Goal: Task Accomplishment & Management: Complete application form

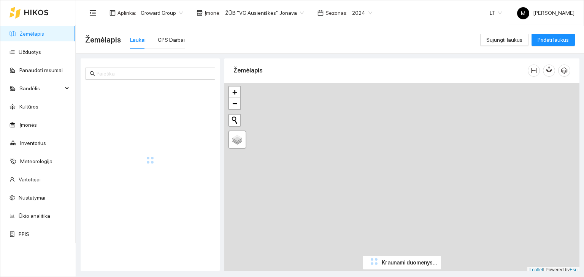
click at [352, 13] on span "2024" at bounding box center [362, 12] width 20 height 11
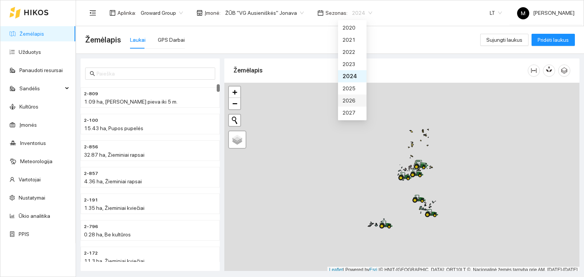
click at [345, 98] on div "2026" at bounding box center [351, 101] width 19 height 8
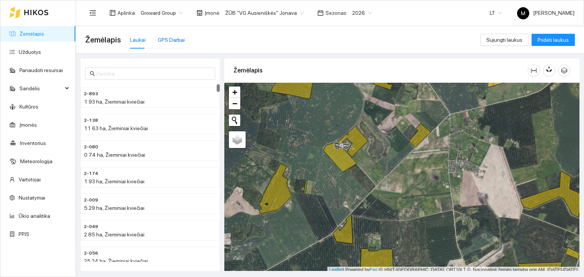
click at [169, 43] on div "GPS Darbai" at bounding box center [171, 40] width 27 height 8
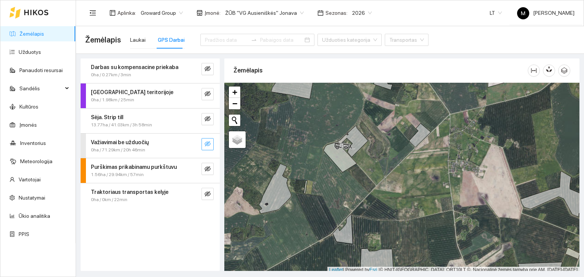
click at [206, 144] on icon "eye-invisible" at bounding box center [207, 144] width 6 height 6
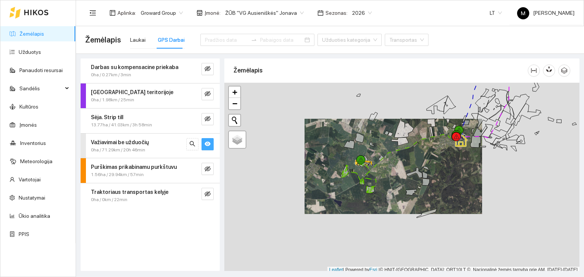
scroll to position [2, 0]
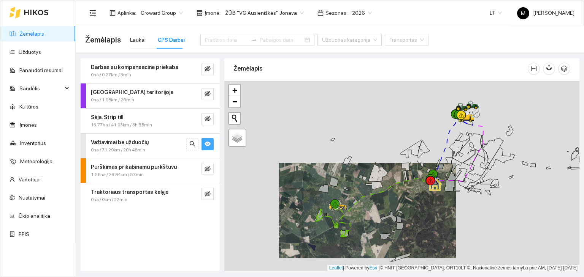
drag, startPoint x: 389, startPoint y: 141, endPoint x: 361, endPoint y: 192, distance: 57.6
click at [361, 193] on div at bounding box center [401, 176] width 355 height 191
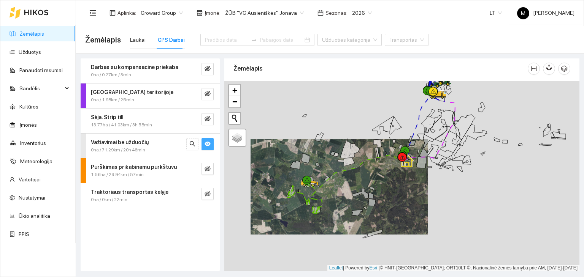
drag, startPoint x: 370, startPoint y: 220, endPoint x: 353, endPoint y: 197, distance: 28.8
click at [353, 197] on div at bounding box center [401, 176] width 355 height 191
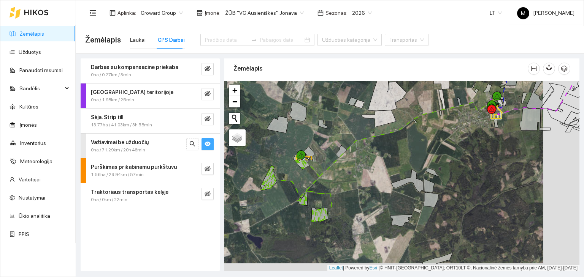
drag, startPoint x: 311, startPoint y: 196, endPoint x: 339, endPoint y: 171, distance: 37.9
click at [339, 171] on div at bounding box center [401, 176] width 355 height 191
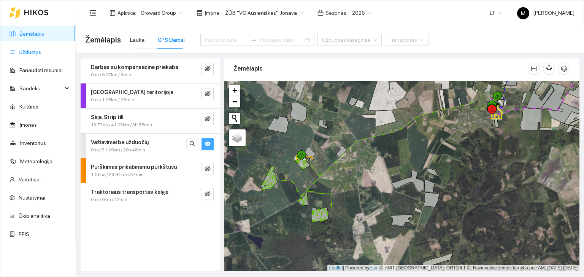
click at [39, 50] on link "Užduotys" at bounding box center [30, 52] width 22 height 6
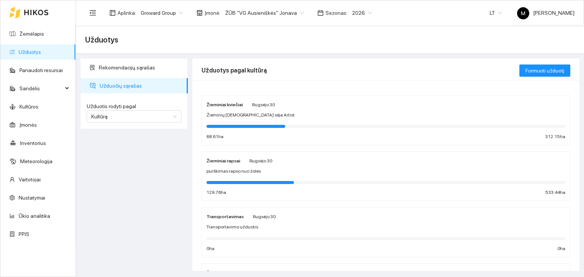
click at [242, 177] on div "Žieminiai rapsai [PERSON_NAME] 30 purškimas rapso nuo žolės 129.76 ha 533.44 ha" at bounding box center [385, 177] width 359 height 40
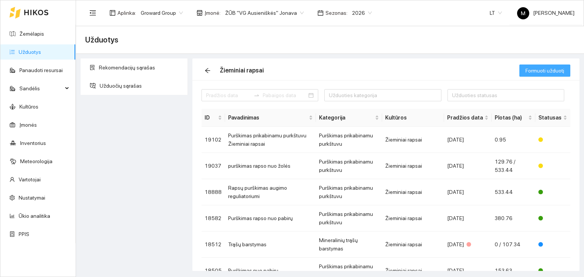
click at [543, 72] on span "Formuoti užduotį" at bounding box center [544, 70] width 39 height 8
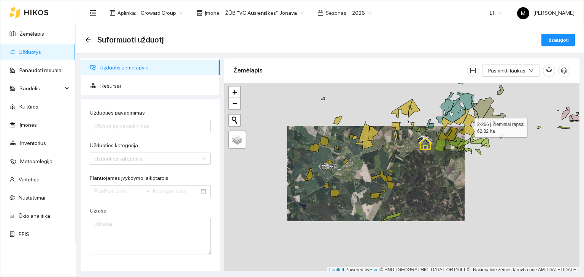
click at [467, 126] on icon at bounding box center [467, 125] width 17 height 22
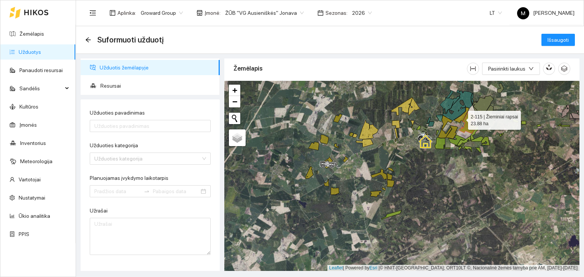
click at [461, 118] on icon at bounding box center [461, 116] width 16 height 16
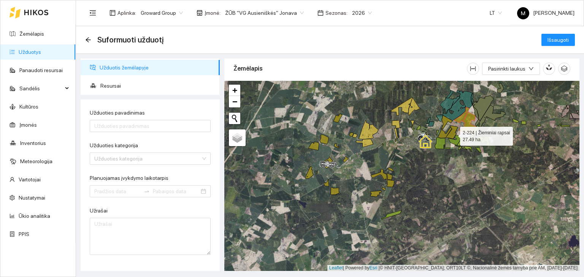
click at [453, 134] on icon at bounding box center [451, 132] width 12 height 13
click at [444, 133] on icon at bounding box center [445, 127] width 14 height 23
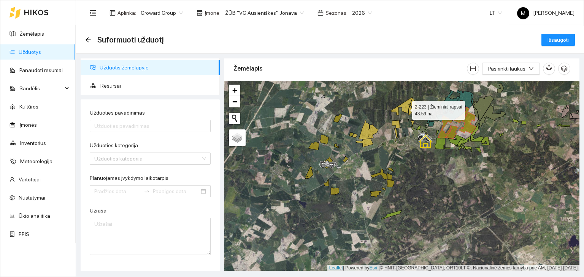
click at [405, 108] on icon at bounding box center [401, 106] width 21 height 18
click at [412, 108] on icon at bounding box center [414, 107] width 12 height 18
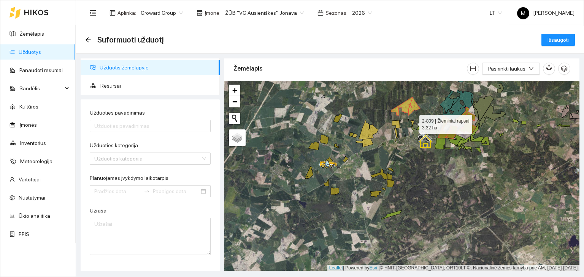
click at [413, 123] on icon at bounding box center [412, 124] width 4 height 8
click at [397, 126] on icon at bounding box center [396, 124] width 8 height 8
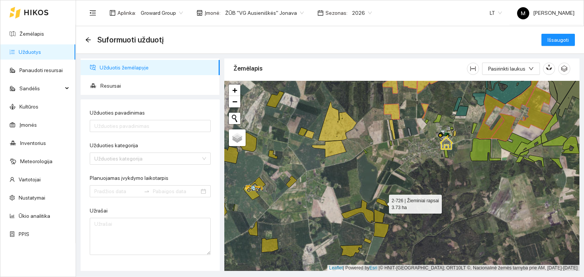
click at [379, 201] on icon at bounding box center [382, 203] width 13 height 8
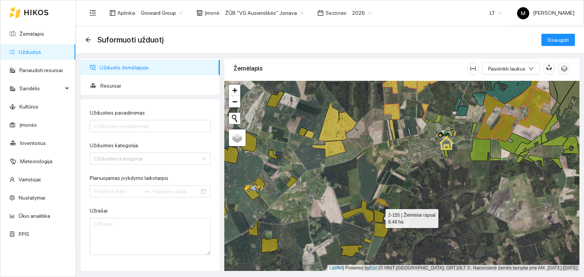
click at [381, 219] on icon at bounding box center [379, 216] width 11 height 14
click at [380, 228] on icon at bounding box center [381, 230] width 16 height 15
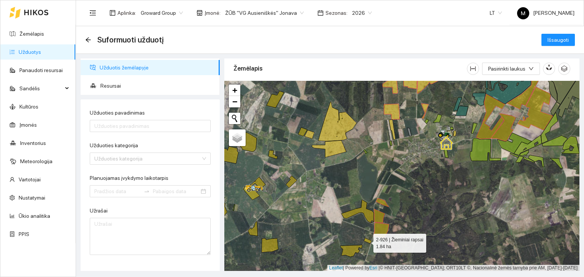
click at [366, 241] on icon at bounding box center [368, 241] width 8 height 6
click at [354, 250] on icon at bounding box center [351, 251] width 22 height 12
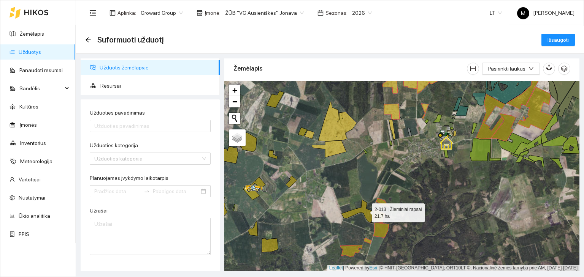
click at [365, 211] on icon at bounding box center [357, 211] width 32 height 23
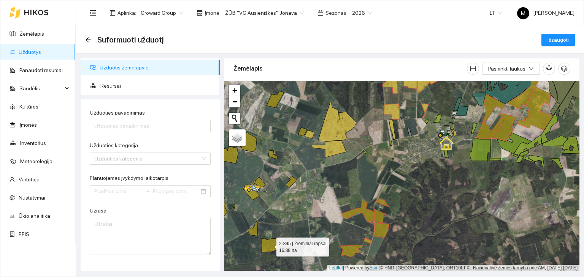
click at [267, 243] on icon at bounding box center [269, 246] width 17 height 14
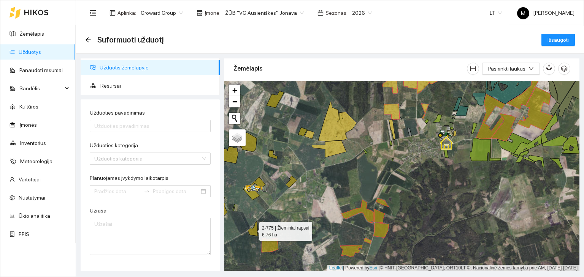
click at [252, 229] on icon at bounding box center [253, 229] width 10 height 14
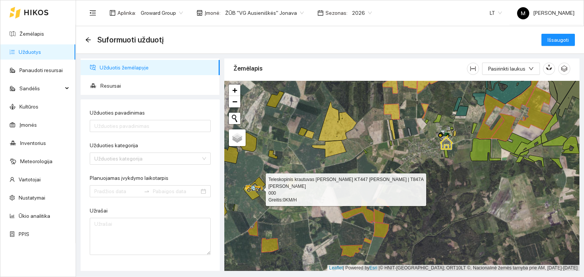
click at [254, 193] on div at bounding box center [256, 188] width 14 height 11
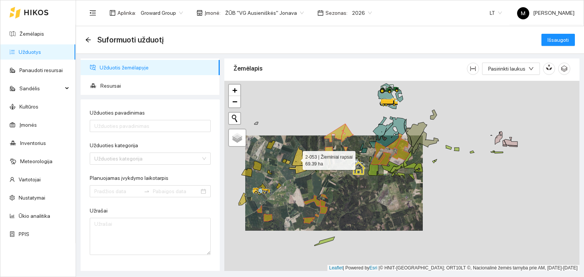
click at [296, 158] on icon at bounding box center [301, 156] width 19 height 20
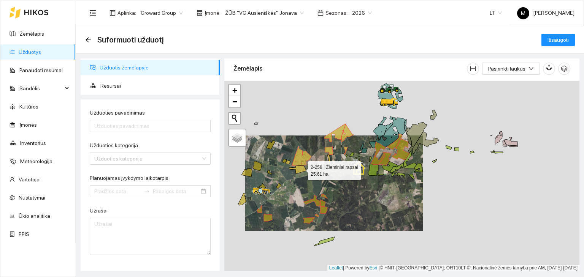
drag, startPoint x: 301, startPoint y: 169, endPoint x: 296, endPoint y: 165, distance: 6.5
click at [301, 168] on icon at bounding box center [297, 170] width 17 height 8
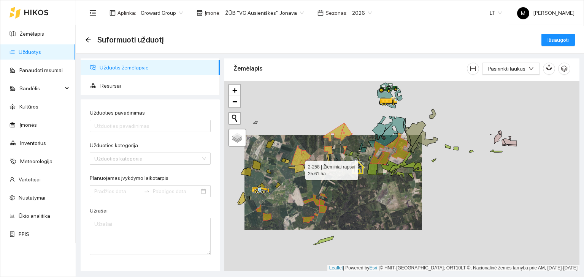
click at [296, 169] on icon at bounding box center [296, 169] width 17 height 8
click at [288, 162] on icon at bounding box center [287, 162] width 5 height 4
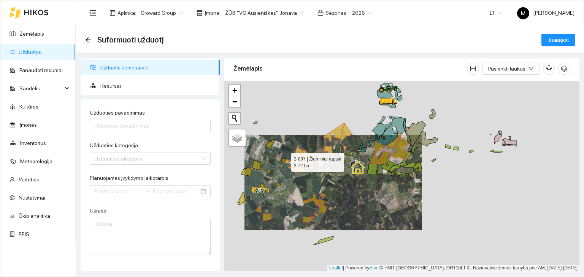
click at [284, 160] on icon at bounding box center [283, 160] width 5 height 4
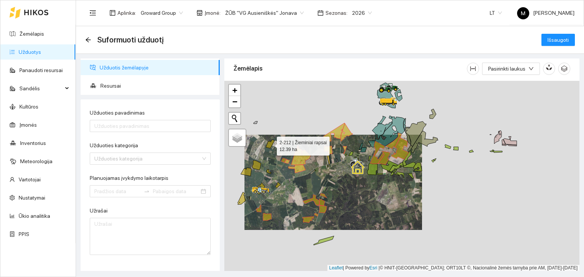
click at [270, 145] on icon at bounding box center [270, 144] width 9 height 9
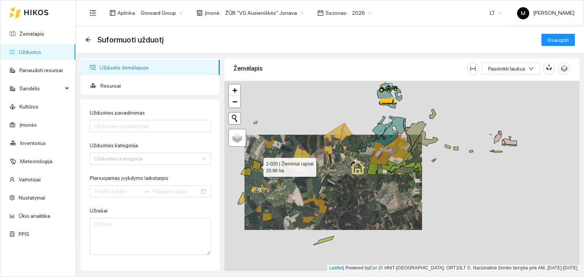
click at [256, 165] on icon at bounding box center [256, 165] width 9 height 9
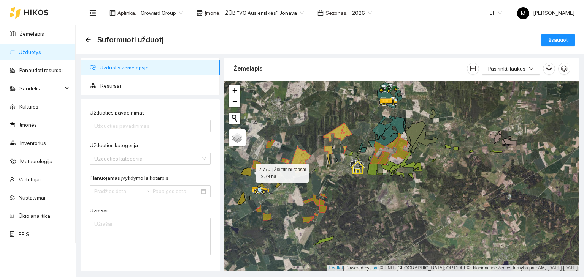
click at [249, 171] on icon at bounding box center [246, 172] width 11 height 8
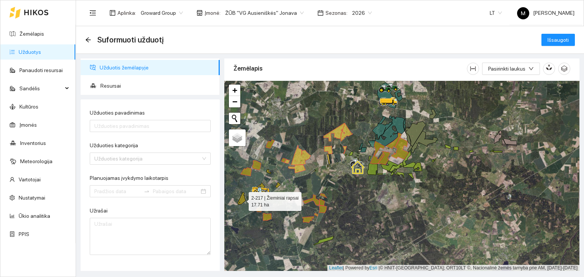
click at [243, 197] on icon at bounding box center [241, 198] width 8 height 13
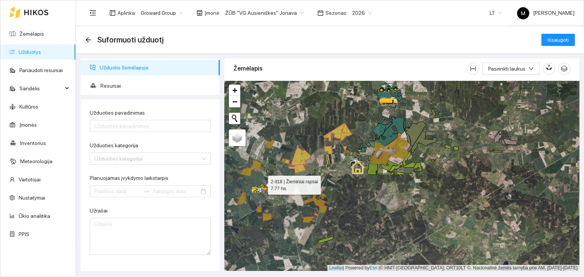
click at [261, 183] on icon at bounding box center [261, 187] width 8 height 8
click at [267, 171] on icon at bounding box center [268, 172] width 5 height 4
click at [277, 186] on icon at bounding box center [277, 185] width 5 height 6
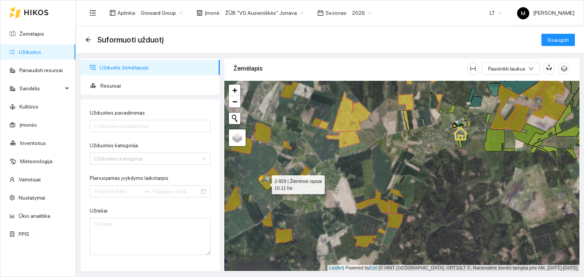
click at [268, 187] on icon at bounding box center [265, 183] width 16 height 15
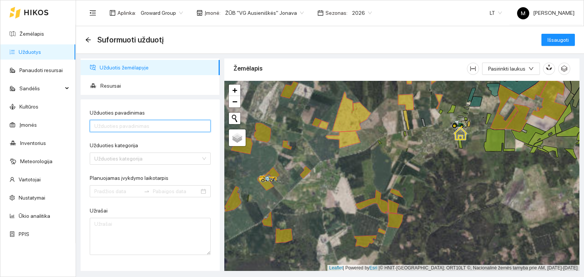
click at [143, 127] on input "Užduoties pavadinimas" at bounding box center [150, 126] width 121 height 12
type input "a"
type input "Akmenų rinkimas nuo rapso"
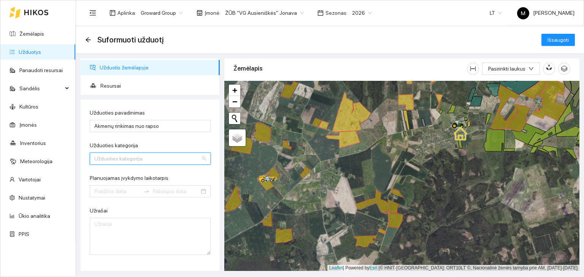
click at [112, 162] on input "Užduoties kategorija" at bounding box center [147, 158] width 106 height 11
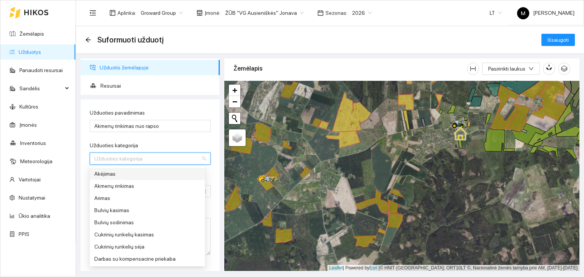
type input "a"
click at [106, 186] on div "Akmenų rinkimas" at bounding box center [147, 186] width 106 height 8
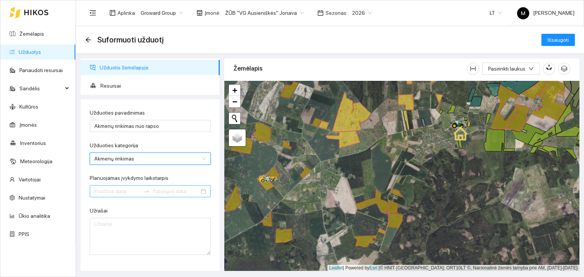
click at [106, 187] on div at bounding box center [150, 191] width 121 height 12
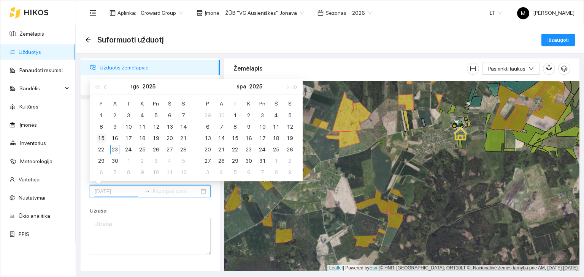
type input "[DATE]"
click at [100, 136] on div "15" at bounding box center [101, 138] width 9 height 9
type input "[DATE]"
click at [116, 149] on div "23" at bounding box center [114, 149] width 9 height 9
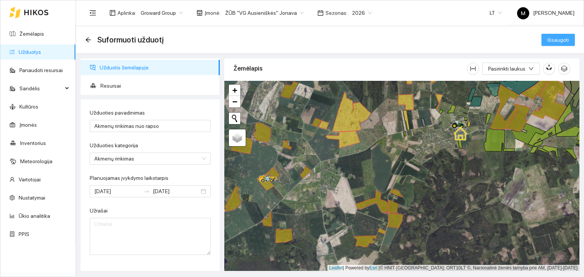
click at [554, 41] on span "Išsaugoti" at bounding box center [557, 40] width 21 height 8
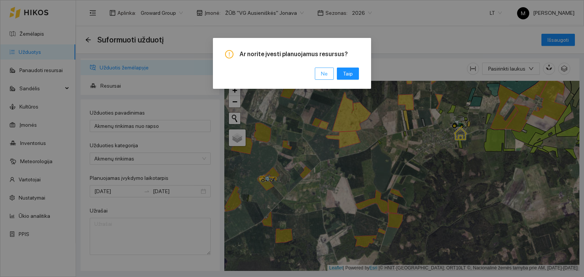
click at [330, 72] on button "Ne" at bounding box center [324, 74] width 19 height 12
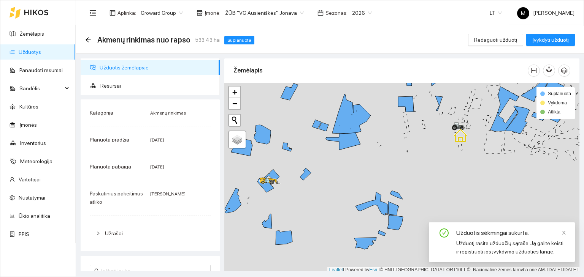
click at [41, 55] on link "Užduotys" at bounding box center [30, 52] width 22 height 6
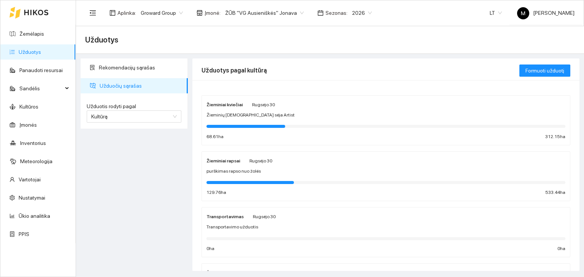
click at [253, 173] on span "purškimas rapso nuo žolės" at bounding box center [233, 171] width 54 height 7
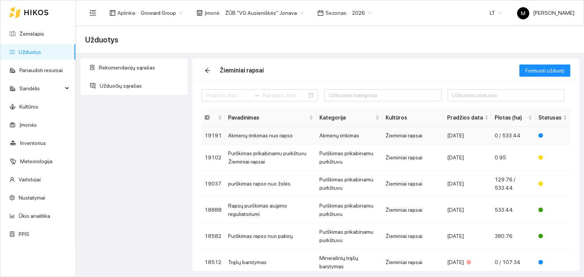
click at [264, 137] on td "Akmenų rinkimas nuo rapso" at bounding box center [270, 136] width 91 height 18
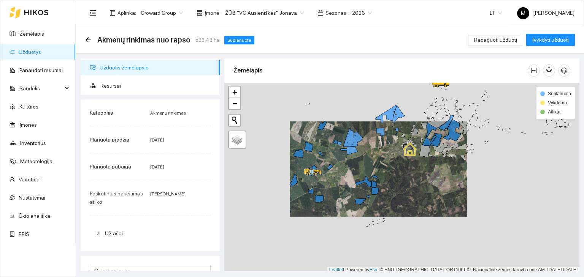
scroll to position [2, 0]
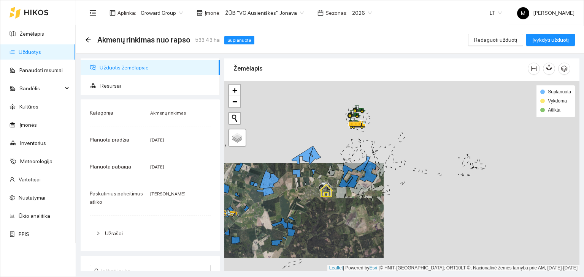
drag, startPoint x: 451, startPoint y: 184, endPoint x: 368, endPoint y: 227, distance: 94.1
click at [368, 227] on div at bounding box center [401, 176] width 355 height 191
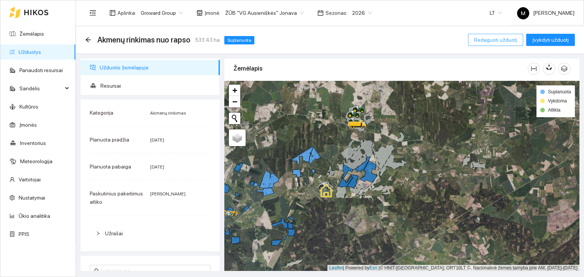
click at [494, 41] on span "Redaguoti užduotį" at bounding box center [495, 40] width 43 height 8
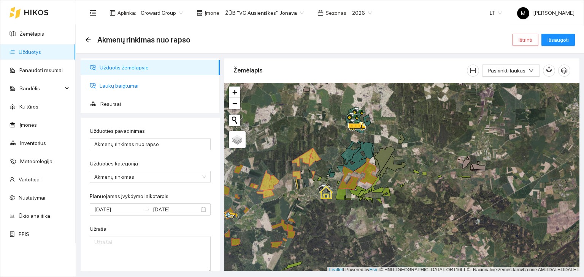
click at [119, 85] on span "Laukų baigtumai" at bounding box center [157, 85] width 114 height 15
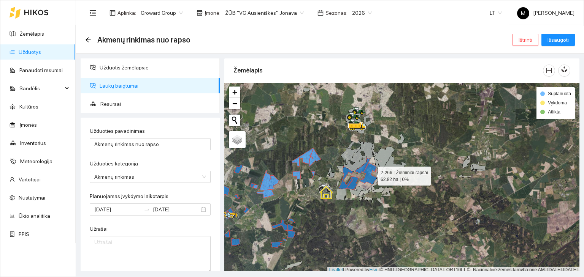
click at [371, 174] on icon at bounding box center [367, 174] width 17 height 22
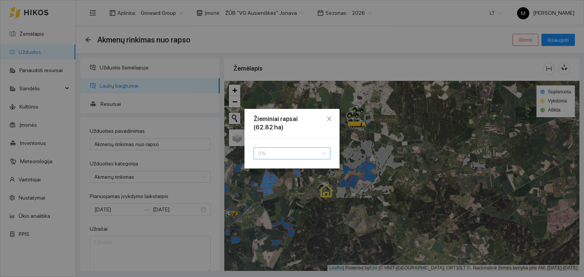
drag, startPoint x: 310, startPoint y: 157, endPoint x: 305, endPoint y: 162, distance: 7.0
click at [310, 157] on span "0 %" at bounding box center [292, 153] width 68 height 11
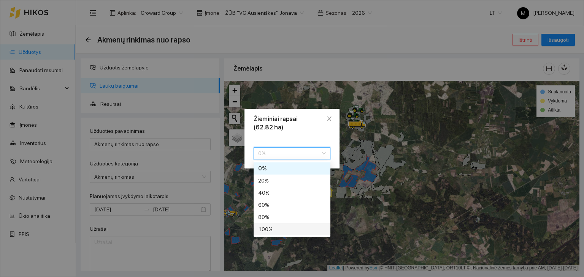
click at [283, 228] on div "100 %" at bounding box center [292, 229] width 68 height 8
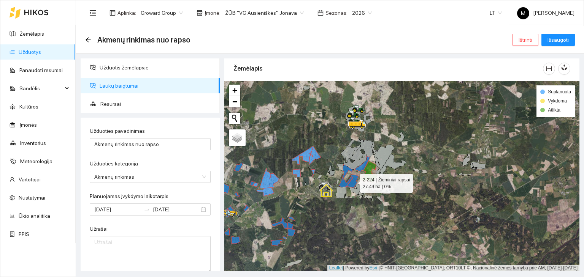
click at [352, 184] on icon at bounding box center [352, 181] width 12 height 13
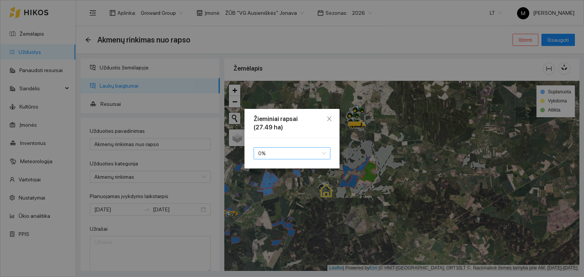
click at [280, 152] on span "0 %" at bounding box center [292, 153] width 68 height 11
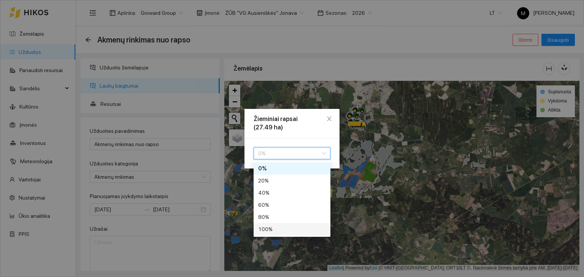
drag, startPoint x: 266, startPoint y: 228, endPoint x: 289, endPoint y: 217, distance: 25.3
click at [266, 228] on div "100 %" at bounding box center [292, 229] width 68 height 8
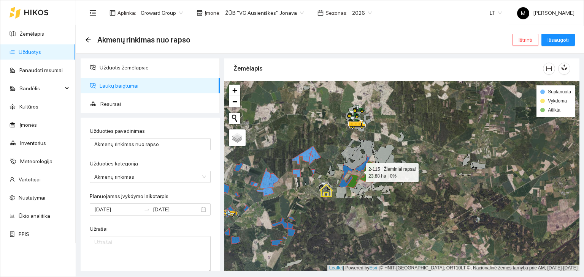
click at [359, 171] on icon at bounding box center [362, 165] width 16 height 16
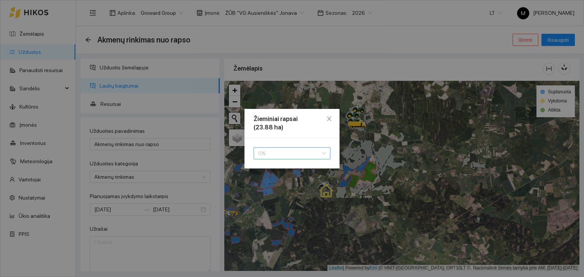
drag, startPoint x: 279, startPoint y: 153, endPoint x: 274, endPoint y: 180, distance: 27.9
click at [279, 153] on span "0 %" at bounding box center [292, 153] width 68 height 11
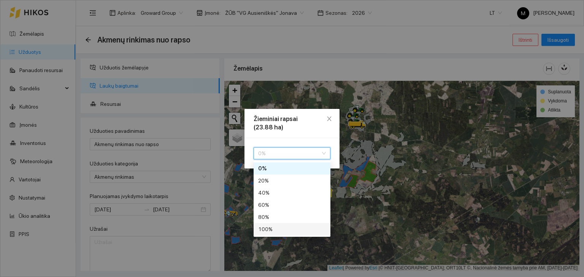
drag, startPoint x: 260, startPoint y: 229, endPoint x: 280, endPoint y: 220, distance: 22.0
click at [261, 229] on div "100 %" at bounding box center [292, 229] width 68 height 8
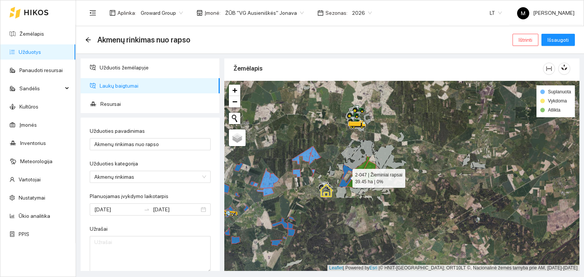
click at [343, 182] on icon at bounding box center [346, 176] width 14 height 23
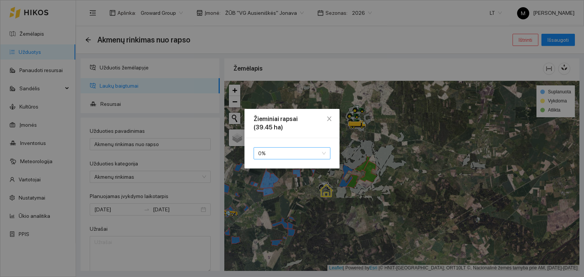
click at [275, 154] on span "0 %" at bounding box center [292, 153] width 68 height 11
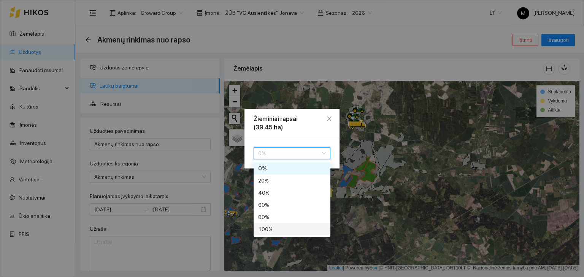
drag, startPoint x: 272, startPoint y: 229, endPoint x: 275, endPoint y: 225, distance: 5.0
click at [272, 228] on div "100 %" at bounding box center [292, 229] width 68 height 8
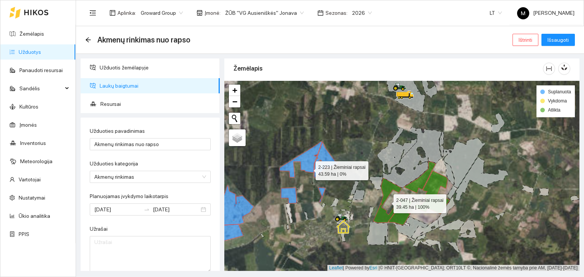
click at [309, 169] on icon at bounding box center [300, 160] width 43 height 36
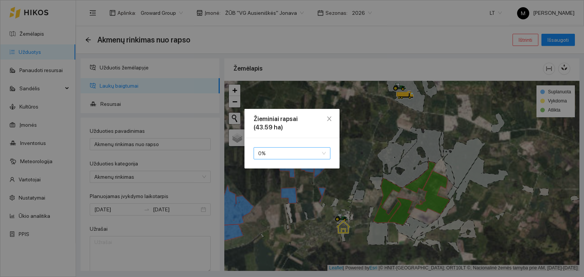
click at [310, 153] on span "0 %" at bounding box center [292, 153] width 68 height 11
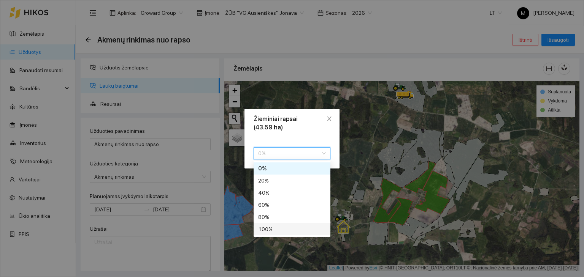
drag, startPoint x: 284, startPoint y: 231, endPoint x: 286, endPoint y: 227, distance: 4.1
click at [285, 228] on div "100 %" at bounding box center [292, 229] width 68 height 8
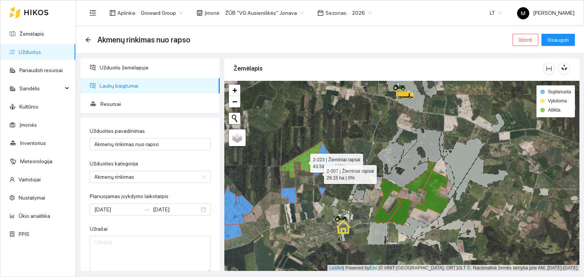
click at [317, 173] on icon at bounding box center [326, 159] width 24 height 35
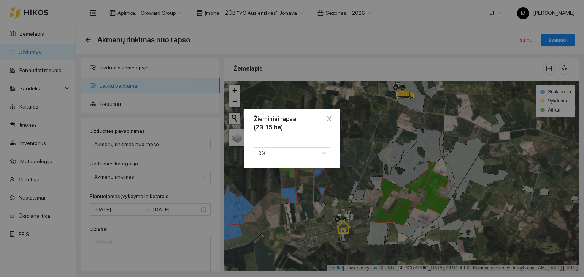
click at [295, 146] on div "0 % 80 100 0 % 20 % 40 % 60 % 80 % 100 %" at bounding box center [291, 153] width 95 height 30
click at [294, 157] on span "0 %" at bounding box center [292, 153] width 68 height 11
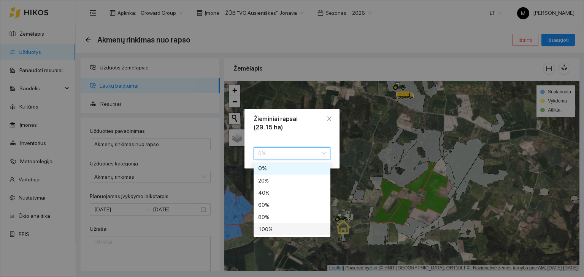
click at [276, 229] on div "100 %" at bounding box center [292, 229] width 68 height 8
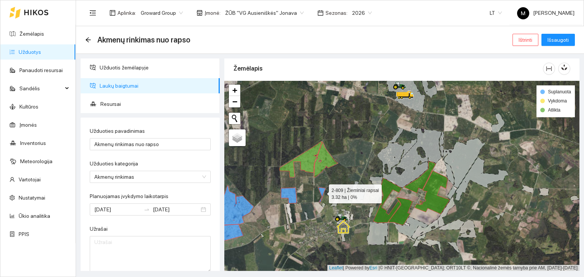
click at [321, 193] on icon at bounding box center [321, 195] width 7 height 15
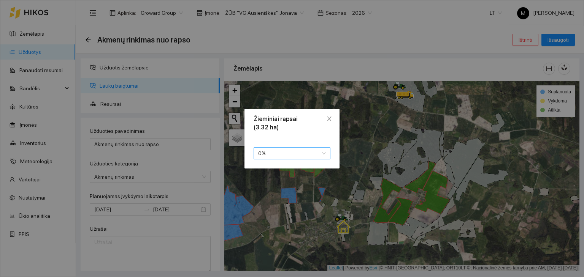
click at [275, 155] on span "0 %" at bounding box center [292, 153] width 68 height 11
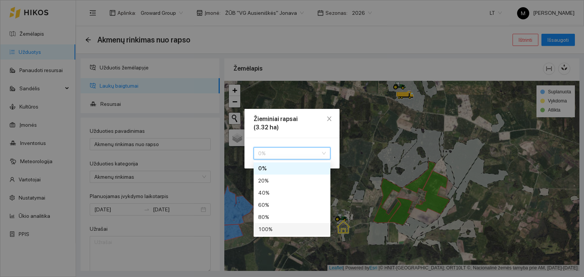
click at [266, 226] on div "100 %" at bounding box center [292, 229] width 68 height 8
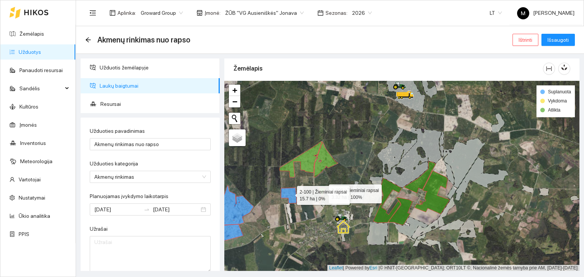
click at [290, 193] on icon at bounding box center [289, 196] width 16 height 16
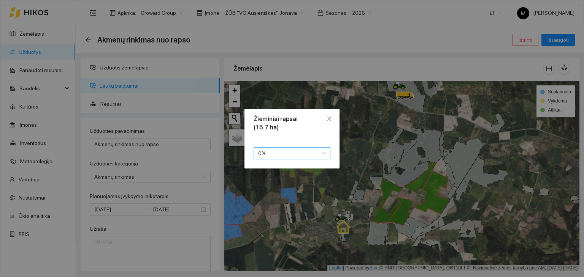
click at [277, 152] on span "0 %" at bounding box center [292, 153] width 68 height 11
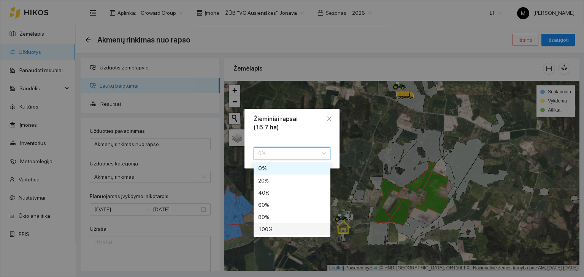
click at [272, 227] on div "100 %" at bounding box center [292, 229] width 68 height 8
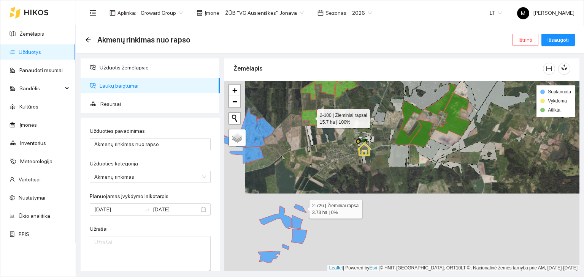
click at [302, 207] on icon at bounding box center [300, 209] width 13 height 8
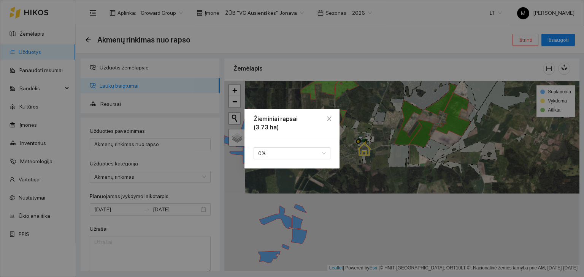
click at [280, 144] on div "0 % 80 100 0 % 20 % 40 % 60 % 80 % 100 %" at bounding box center [291, 153] width 95 height 30
click at [281, 156] on span "0 %" at bounding box center [292, 153] width 68 height 11
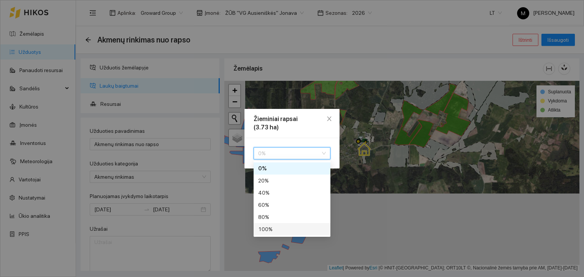
click at [278, 231] on div "100 %" at bounding box center [292, 229] width 68 height 8
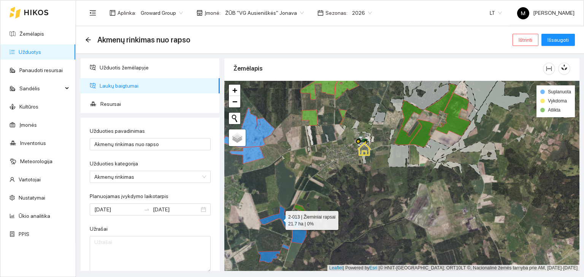
click at [283, 217] on icon at bounding box center [275, 217] width 32 height 23
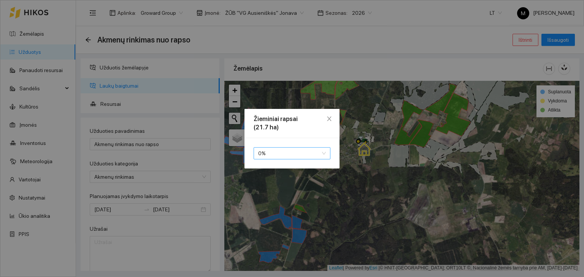
click at [272, 157] on span "0 %" at bounding box center [292, 153] width 68 height 11
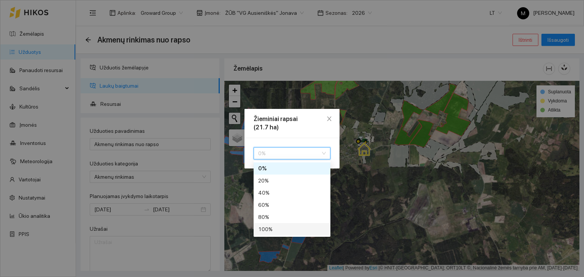
click at [264, 230] on div "100 %" at bounding box center [292, 229] width 68 height 8
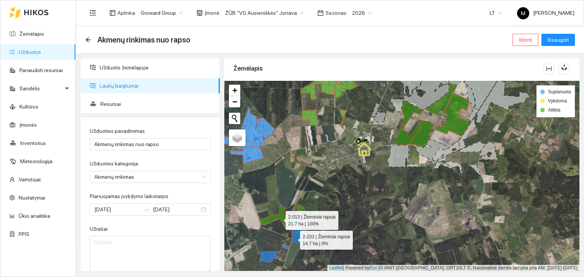
click at [293, 238] on icon at bounding box center [299, 236] width 16 height 15
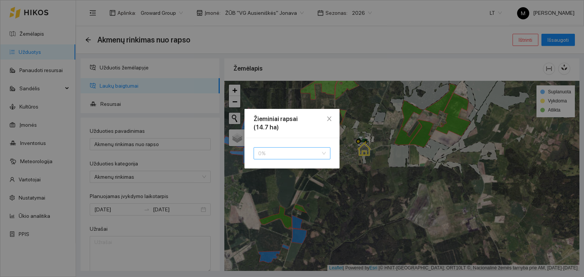
click at [283, 158] on span "0 %" at bounding box center [292, 153] width 68 height 11
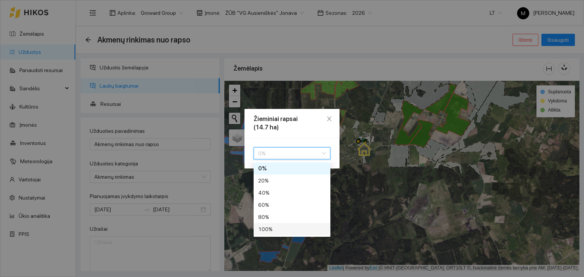
click at [270, 230] on div "100 %" at bounding box center [292, 229] width 68 height 8
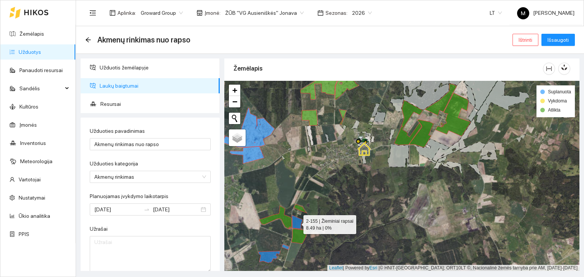
click at [296, 222] on icon at bounding box center [297, 222] width 11 height 14
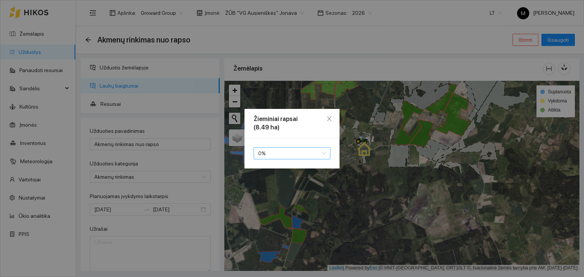
click at [289, 153] on span "0 %" at bounding box center [292, 153] width 68 height 11
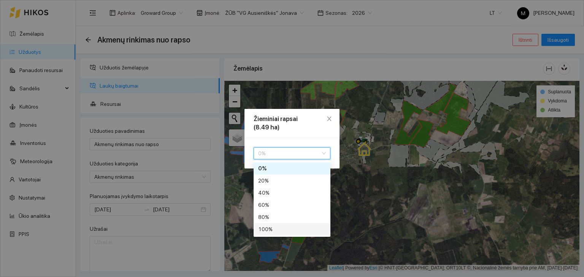
click at [274, 227] on div "100 %" at bounding box center [292, 229] width 68 height 8
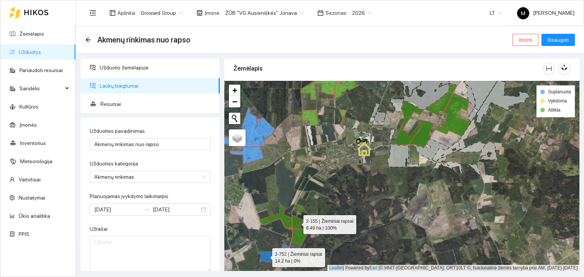
click at [265, 256] on icon at bounding box center [269, 258] width 22 height 12
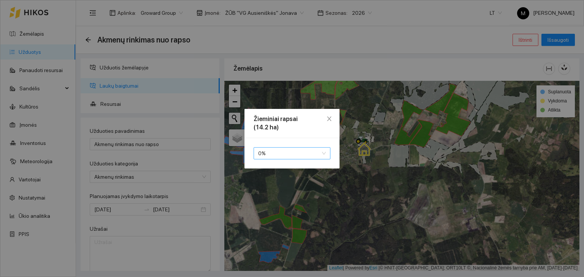
click at [274, 157] on span "0 %" at bounding box center [292, 153] width 68 height 11
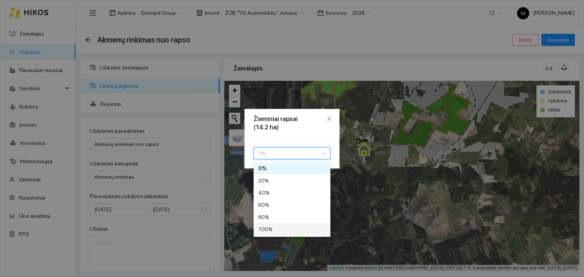
click at [268, 228] on div "100 %" at bounding box center [292, 229] width 68 height 8
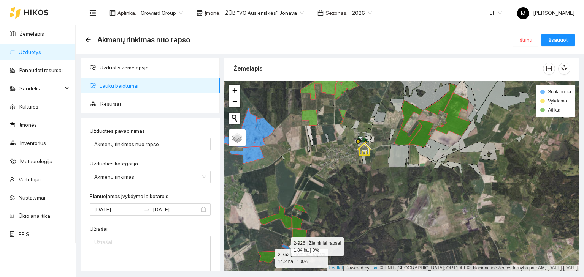
click at [284, 245] on icon at bounding box center [286, 247] width 8 height 6
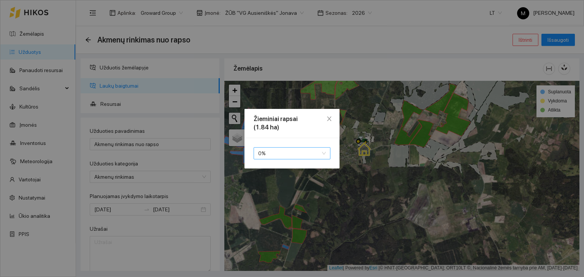
click at [286, 150] on span "0 %" at bounding box center [292, 153] width 68 height 11
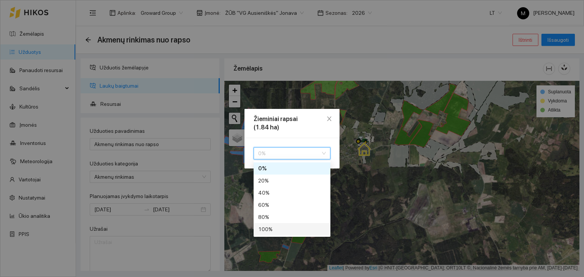
click at [266, 227] on div "100 %" at bounding box center [292, 229] width 68 height 8
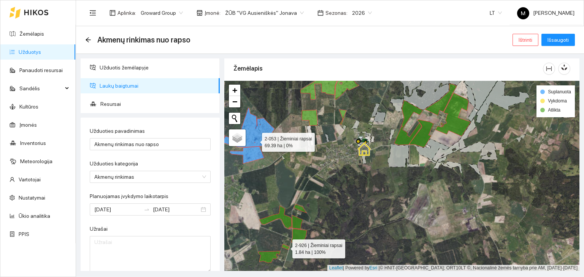
click at [255, 140] on icon at bounding box center [255, 128] width 38 height 40
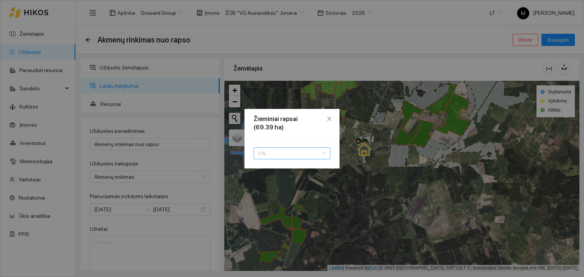
click at [262, 154] on span "0 %" at bounding box center [292, 153] width 68 height 11
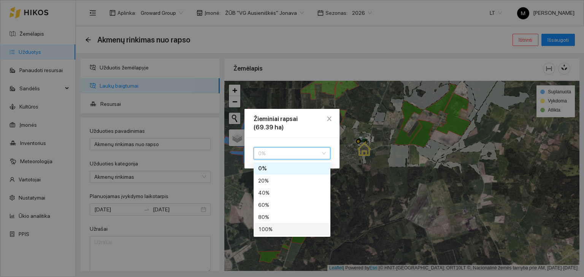
click at [267, 228] on div "100 %" at bounding box center [292, 229] width 68 height 8
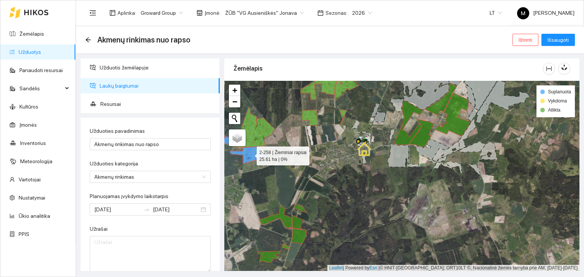
click at [252, 159] on icon at bounding box center [246, 155] width 35 height 17
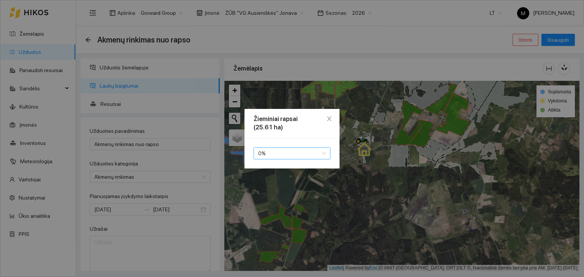
click at [277, 150] on span "0 %" at bounding box center [292, 153] width 68 height 11
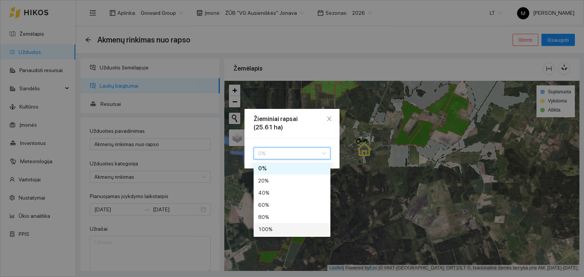
click at [263, 231] on div "100 %" at bounding box center [292, 229] width 68 height 8
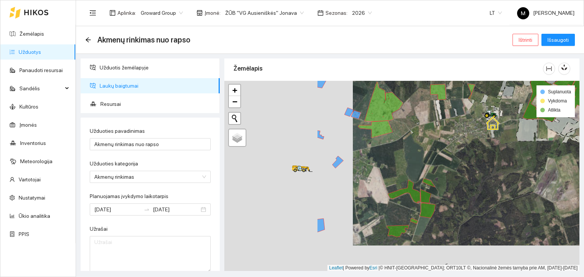
drag, startPoint x: 249, startPoint y: 203, endPoint x: 379, endPoint y: 177, distance: 132.9
click at [379, 177] on div at bounding box center [401, 176] width 355 height 191
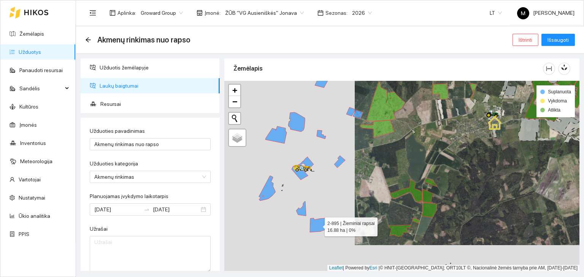
click at [320, 227] on icon at bounding box center [318, 225] width 17 height 14
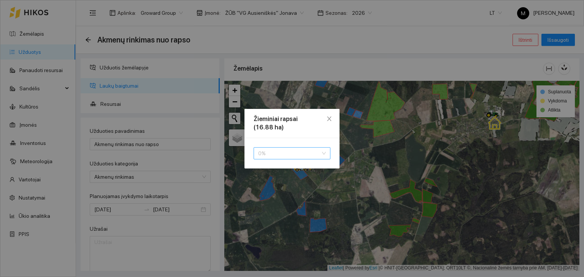
click at [296, 153] on span "0 %" at bounding box center [292, 153] width 68 height 11
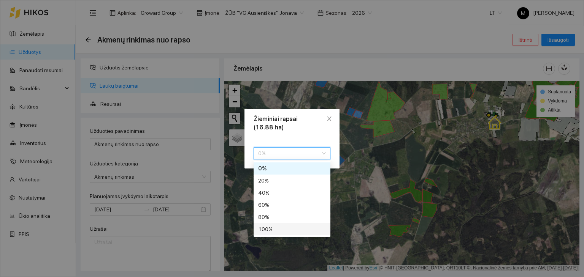
drag, startPoint x: 275, startPoint y: 232, endPoint x: 281, endPoint y: 227, distance: 7.5
click at [276, 231] on div "100 %" at bounding box center [292, 229] width 68 height 8
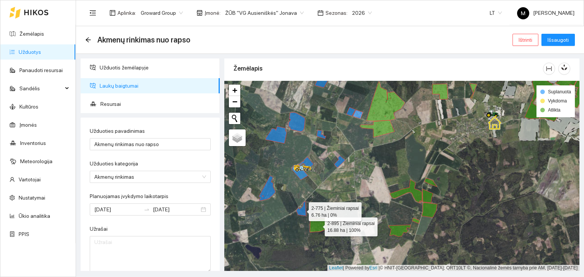
click at [302, 210] on icon at bounding box center [301, 209] width 10 height 14
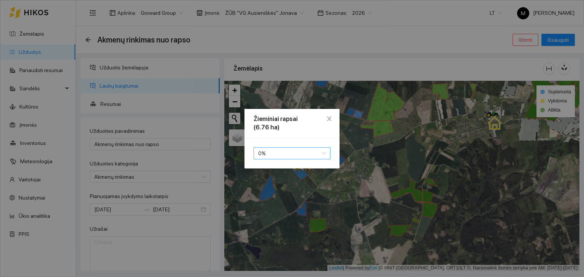
click at [274, 156] on span "0 %" at bounding box center [292, 153] width 68 height 11
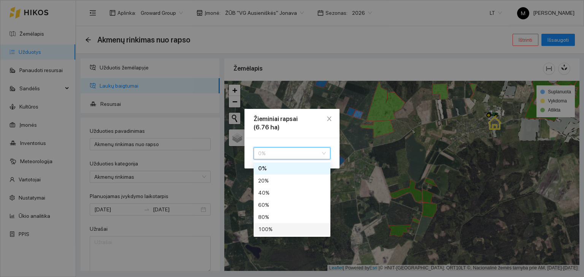
click at [263, 224] on div "100 %" at bounding box center [291, 229] width 77 height 12
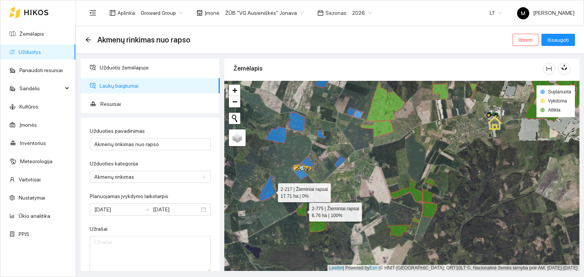
click at [271, 191] on icon at bounding box center [267, 188] width 16 height 25
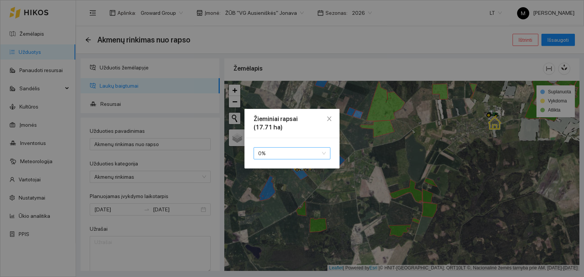
click at [270, 154] on span "0 %" at bounding box center [292, 153] width 68 height 11
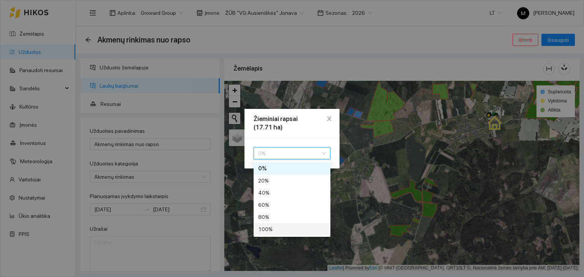
click at [264, 225] on div "100 %" at bounding box center [292, 229] width 68 height 8
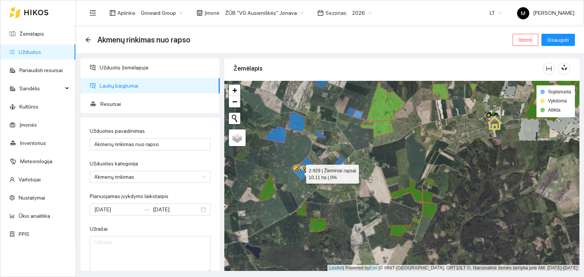
click at [303, 175] on icon at bounding box center [299, 172] width 16 height 15
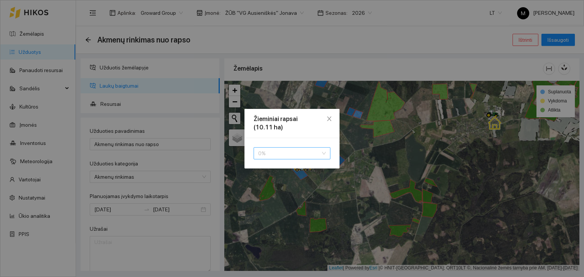
drag, startPoint x: 281, startPoint y: 155, endPoint x: 272, endPoint y: 184, distance: 30.3
click at [280, 155] on span "0 %" at bounding box center [292, 153] width 68 height 11
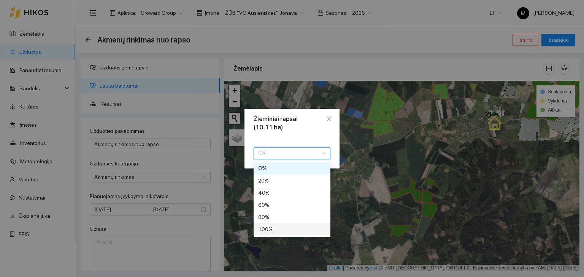
click at [267, 231] on div "100 %" at bounding box center [292, 229] width 68 height 8
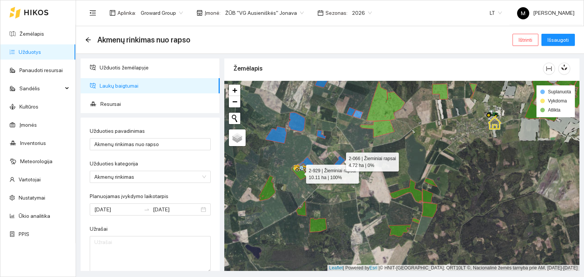
click at [339, 160] on icon at bounding box center [339, 162] width 11 height 12
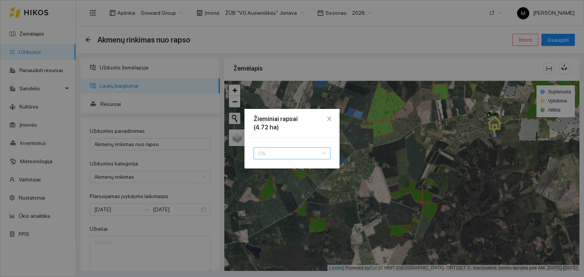
click at [310, 153] on span "0 %" at bounding box center [292, 153] width 68 height 11
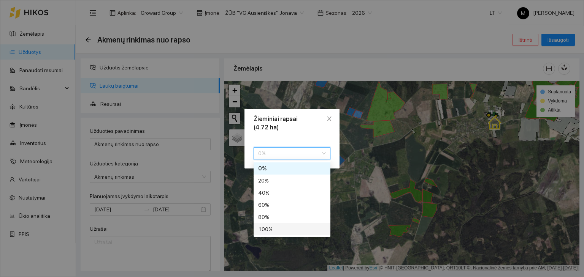
click at [289, 231] on div "100 %" at bounding box center [292, 229] width 68 height 8
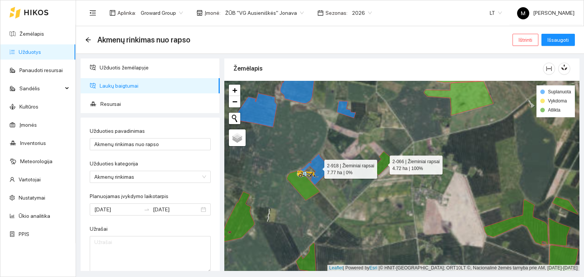
click at [317, 167] on icon at bounding box center [316, 170] width 30 height 32
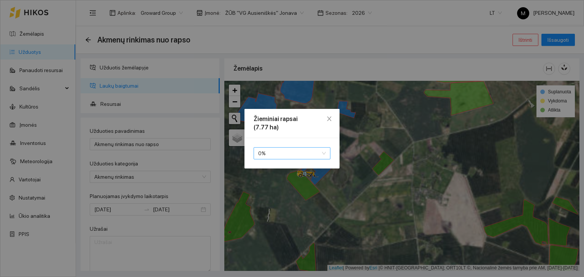
click at [302, 154] on span "0 %" at bounding box center [292, 153] width 68 height 11
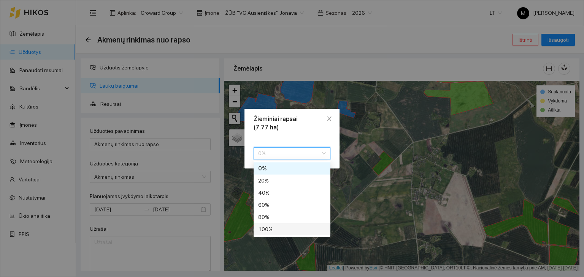
click at [287, 233] on div "100 %" at bounding box center [292, 229] width 68 height 8
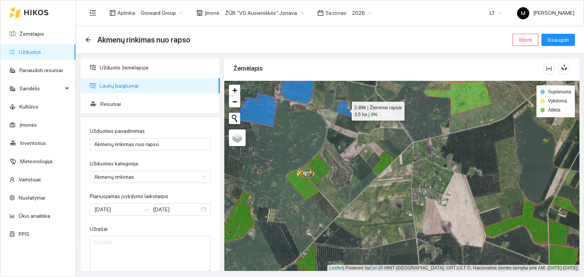
click at [344, 111] on icon at bounding box center [346, 109] width 19 height 17
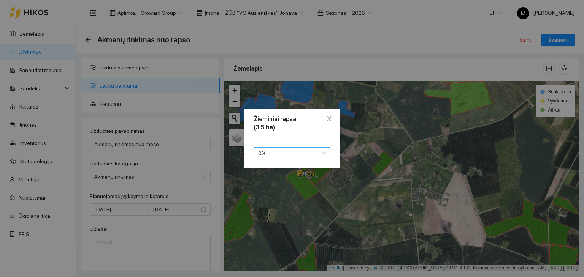
click at [312, 149] on span "0 %" at bounding box center [292, 153] width 68 height 11
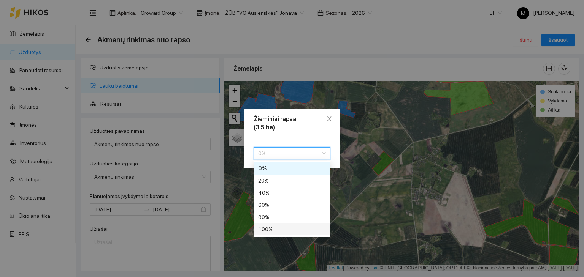
click at [277, 227] on div "100 %" at bounding box center [292, 229] width 68 height 8
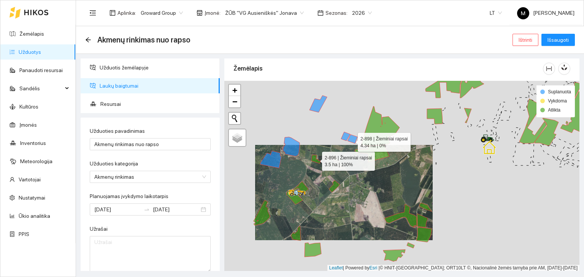
click at [351, 140] on icon at bounding box center [352, 139] width 10 height 9
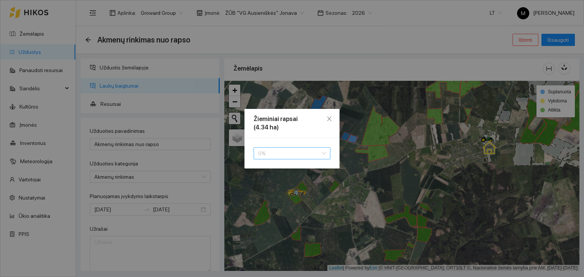
click at [289, 153] on span "0 %" at bounding box center [292, 153] width 68 height 11
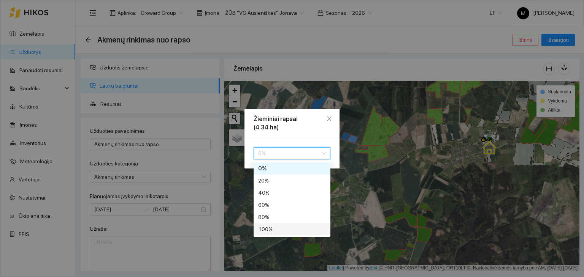
click at [271, 228] on div "100 %" at bounding box center [292, 229] width 68 height 8
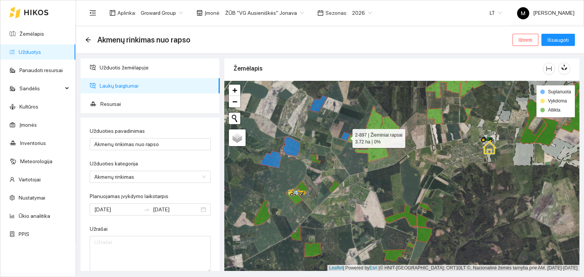
click at [346, 139] on icon at bounding box center [345, 136] width 9 height 9
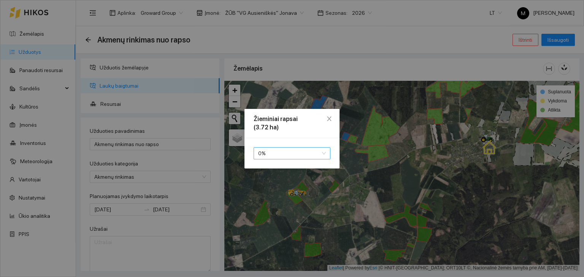
click at [293, 152] on span "0 %" at bounding box center [292, 153] width 68 height 11
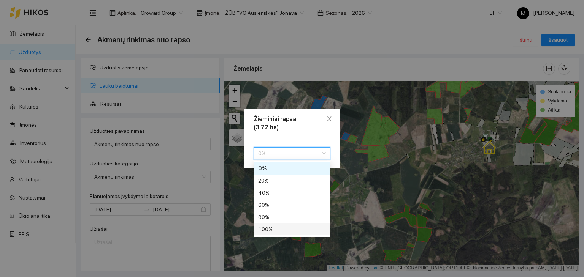
click at [269, 226] on div "100 %" at bounding box center [292, 229] width 68 height 8
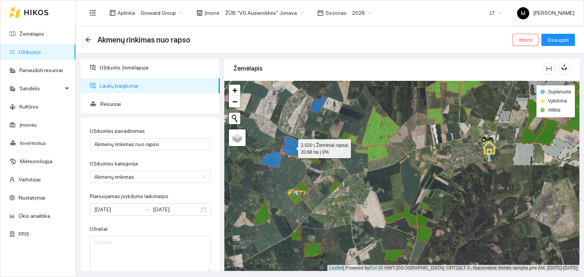
click at [294, 145] on icon at bounding box center [291, 146] width 17 height 19
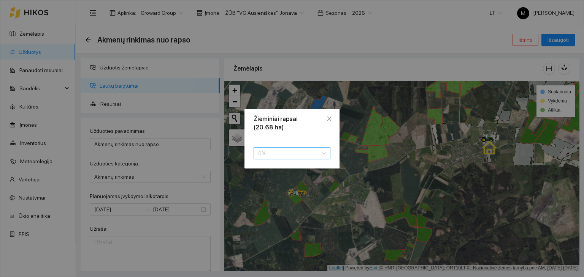
click at [274, 152] on span "0 %" at bounding box center [292, 153] width 68 height 11
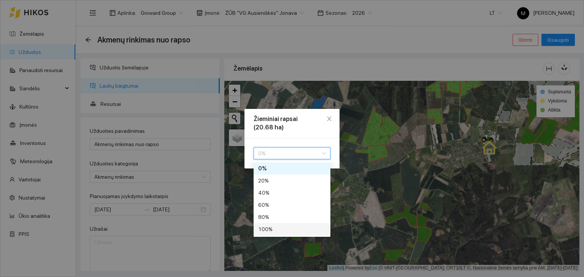
click at [266, 228] on div "100 %" at bounding box center [292, 229] width 68 height 8
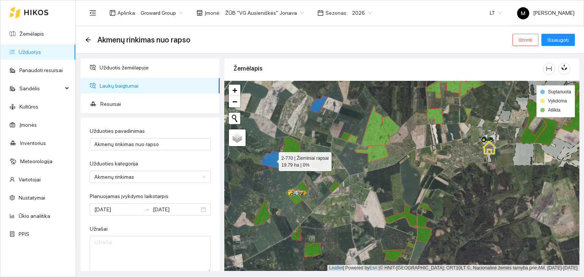
click at [275, 161] on icon at bounding box center [270, 159] width 21 height 17
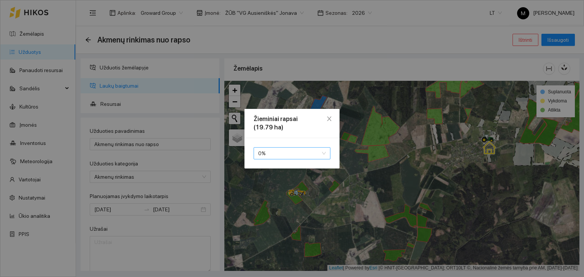
click at [278, 151] on span "0 %" at bounding box center [292, 153] width 68 height 11
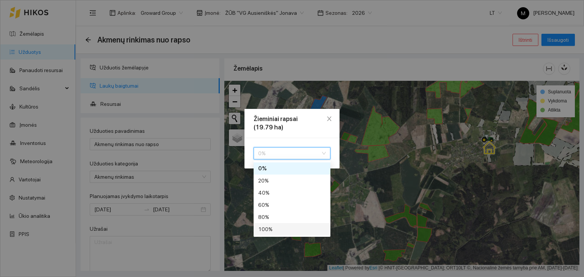
click at [271, 225] on div "100 %" at bounding box center [292, 229] width 68 height 8
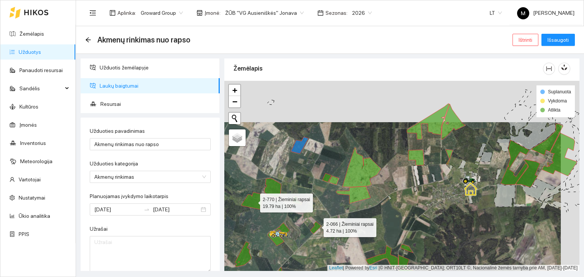
click at [316, 228] on icon at bounding box center [315, 228] width 11 height 12
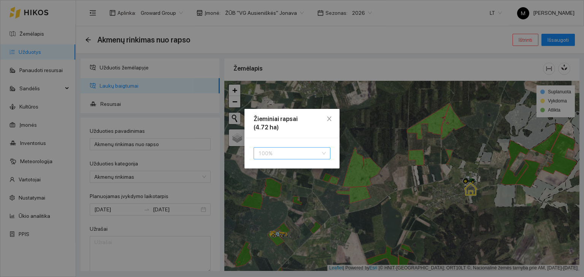
click at [296, 149] on span "100 %" at bounding box center [292, 153] width 68 height 11
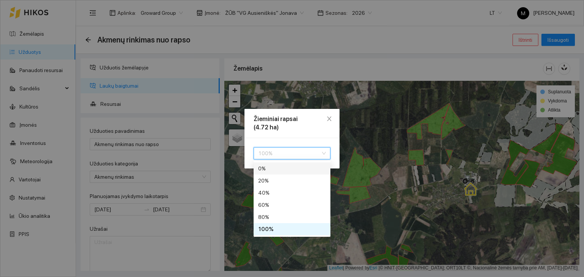
click at [285, 165] on div "0 %" at bounding box center [292, 169] width 68 height 8
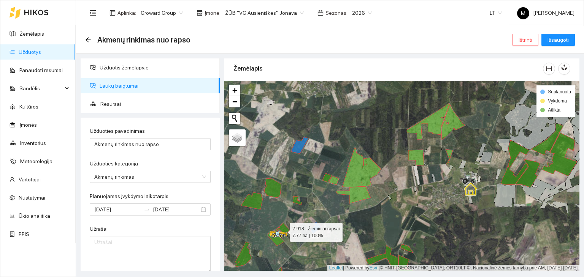
click at [284, 227] on icon at bounding box center [281, 231] width 15 height 16
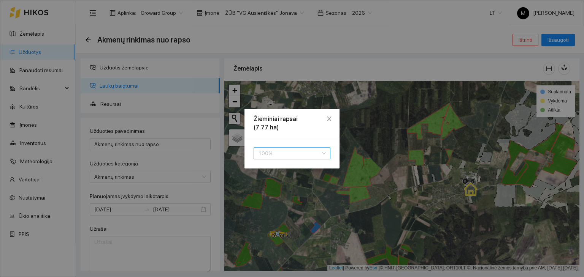
click at [295, 149] on span "100 %" at bounding box center [292, 153] width 68 height 11
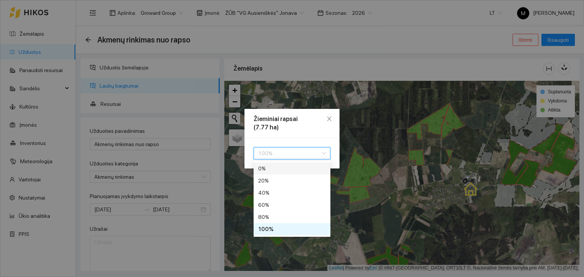
click at [282, 168] on div "0 %" at bounding box center [292, 169] width 68 height 8
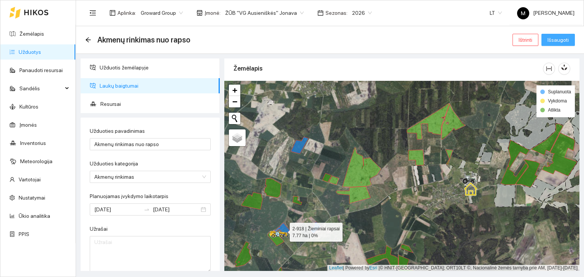
click at [549, 41] on span "Išsaugoti" at bounding box center [557, 40] width 21 height 8
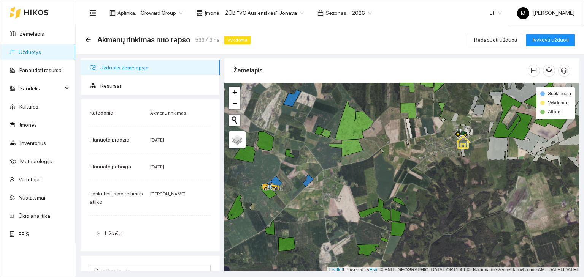
click at [35, 41] on ul "Žemėlapis Užduotys Panaudoti resursai Sandėlis Kultūros Įmonės Inventorius Mete…" at bounding box center [37, 134] width 75 height 219
click at [38, 33] on link "Žemėlapis" at bounding box center [31, 34] width 25 height 6
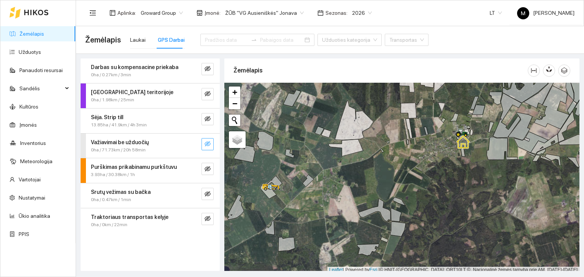
click at [208, 144] on icon "eye-invisible" at bounding box center [207, 144] width 6 height 6
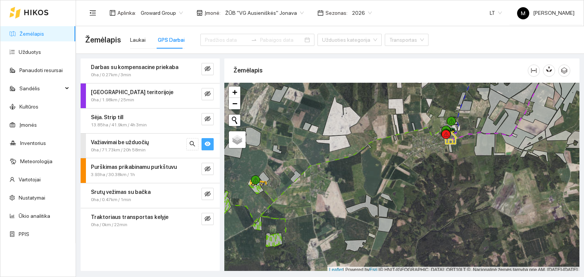
scroll to position [2, 0]
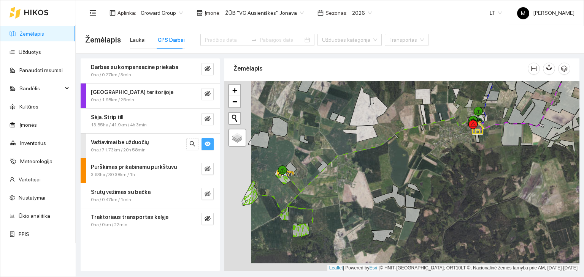
drag, startPoint x: 246, startPoint y: 174, endPoint x: 282, endPoint y: 160, distance: 37.9
click at [282, 160] on div at bounding box center [401, 176] width 355 height 191
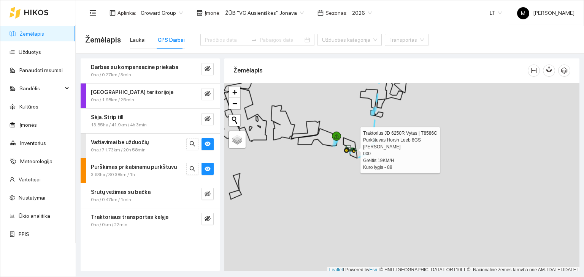
scroll to position [2, 0]
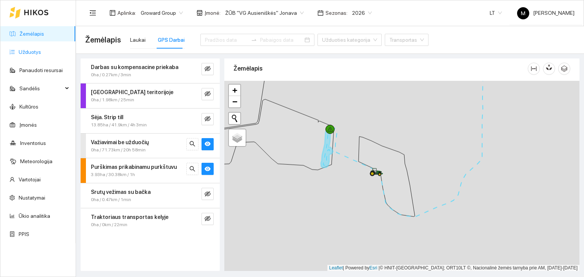
click at [19, 55] on link "Užduotys" at bounding box center [30, 52] width 22 height 6
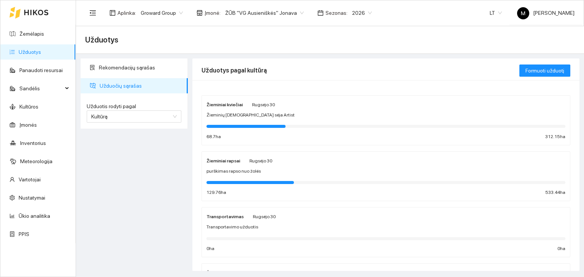
click at [245, 106] on div "Žieminiai kviečiai Rugsėjo 30" at bounding box center [240, 104] width 68 height 8
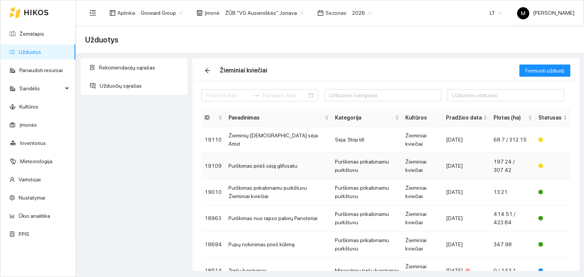
click at [246, 163] on td "Purškimas priėš sėją glifosatu" at bounding box center [278, 166] width 106 height 26
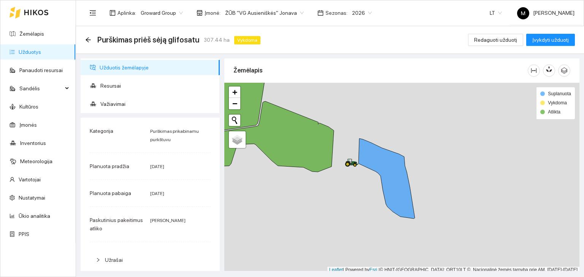
click at [120, 76] on ul "Užduotis žemėlapyje Resursai Važiavimai" at bounding box center [150, 86] width 139 height 55
click at [122, 85] on span "Resursai" at bounding box center [156, 85] width 113 height 15
